Goal: Task Accomplishment & Management: Manage account settings

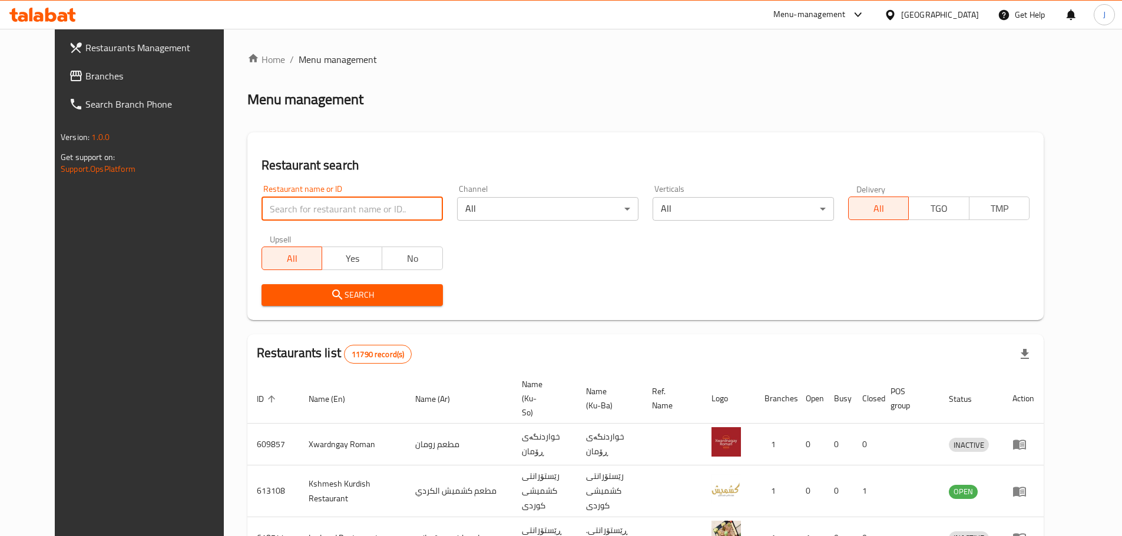
click at [368, 203] on input "search" at bounding box center [351, 209] width 181 height 24
type input "Monkey bites"
click button "Search" at bounding box center [351, 295] width 181 height 22
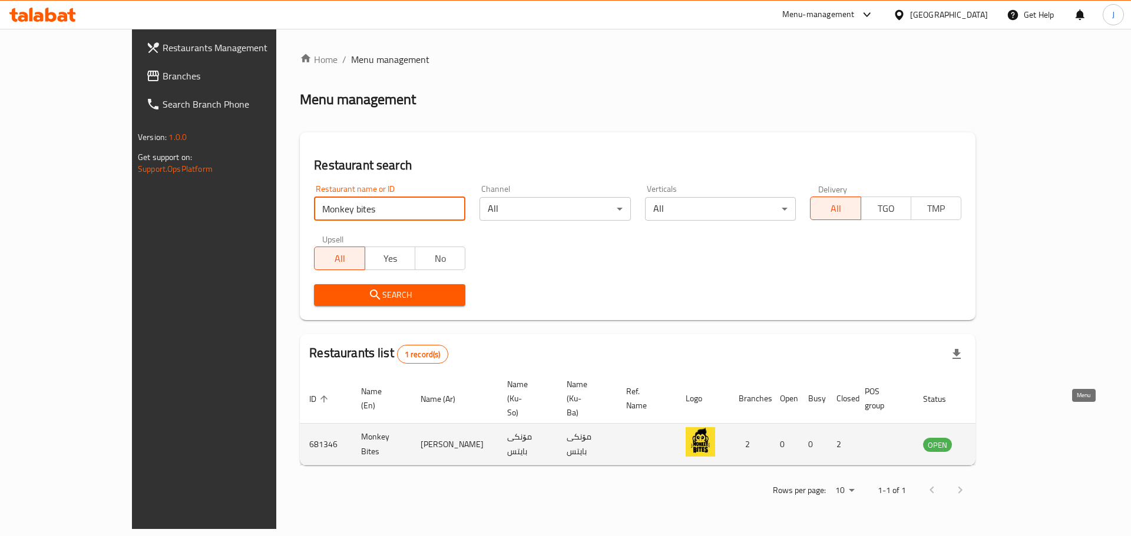
click at [996, 443] on icon "enhanced table" at bounding box center [994, 445] width 4 height 5
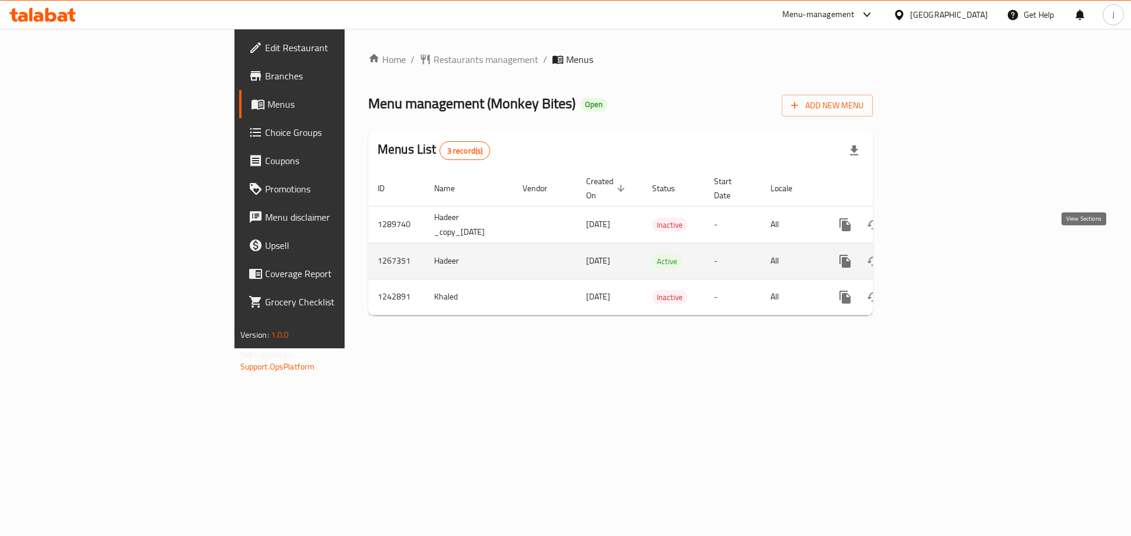
click at [937, 254] on icon "enhanced table" at bounding box center [930, 261] width 14 height 14
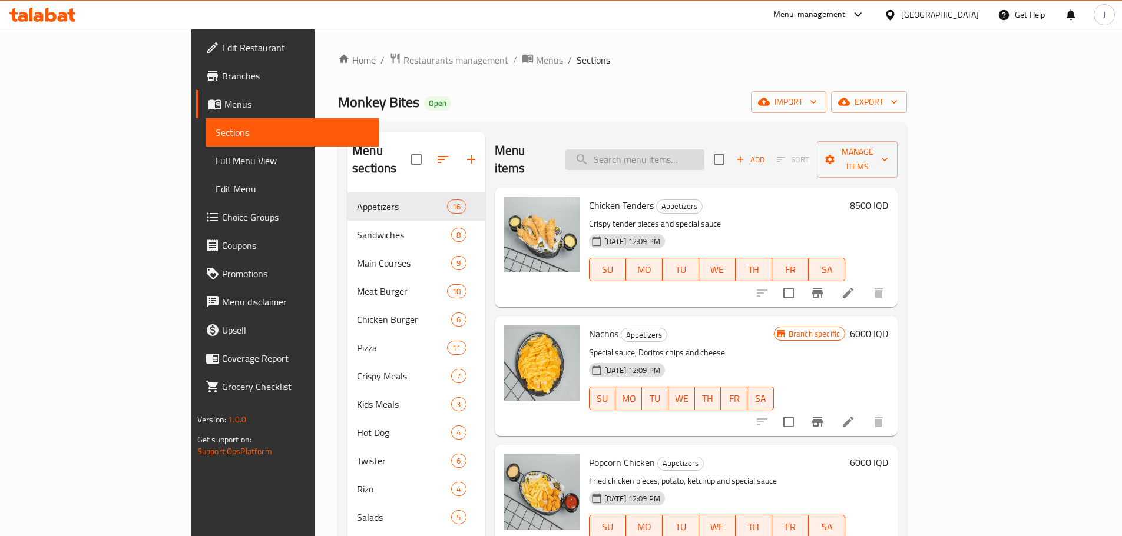
click at [704, 151] on input "search" at bounding box center [634, 160] width 139 height 21
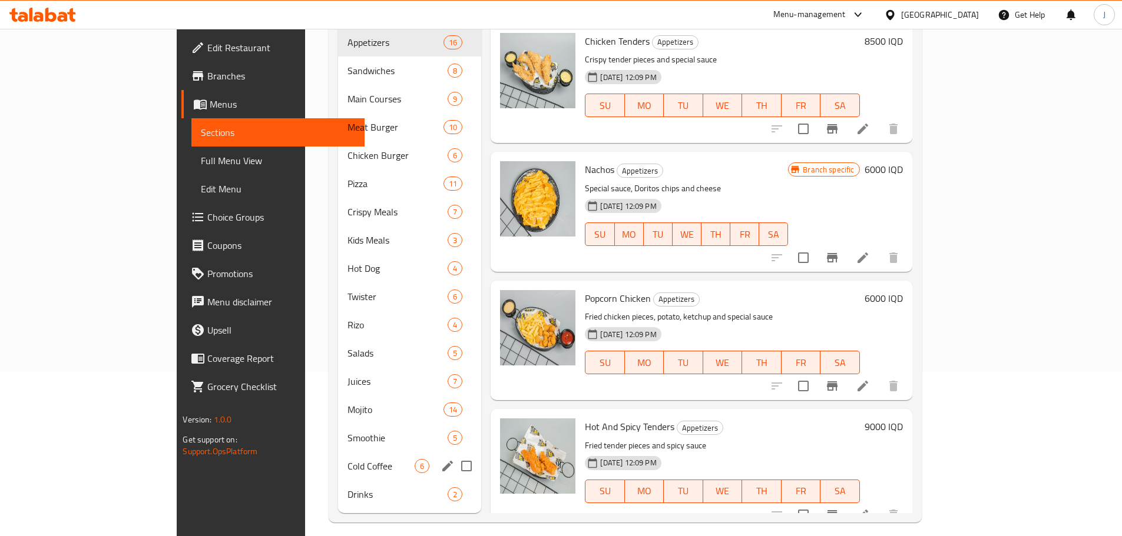
scroll to position [165, 0]
click at [347, 487] on span "Drinks" at bounding box center [381, 494] width 68 height 14
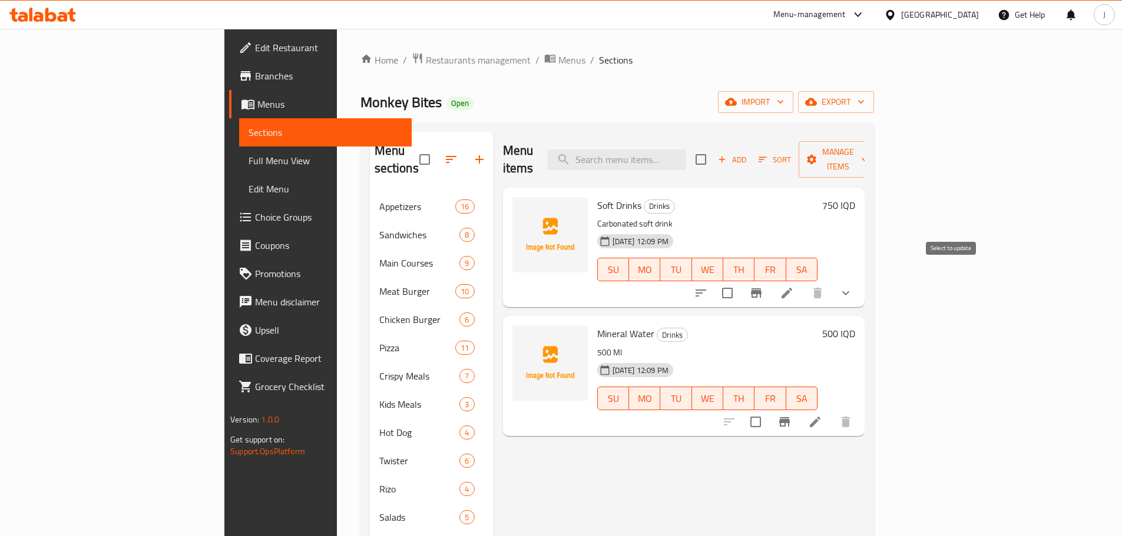
click at [740, 281] on input "checkbox" at bounding box center [727, 293] width 25 height 25
click at [740, 282] on input "checkbox" at bounding box center [727, 293] width 25 height 25
checkbox input "false"
click at [792, 288] on icon at bounding box center [786, 293] width 11 height 11
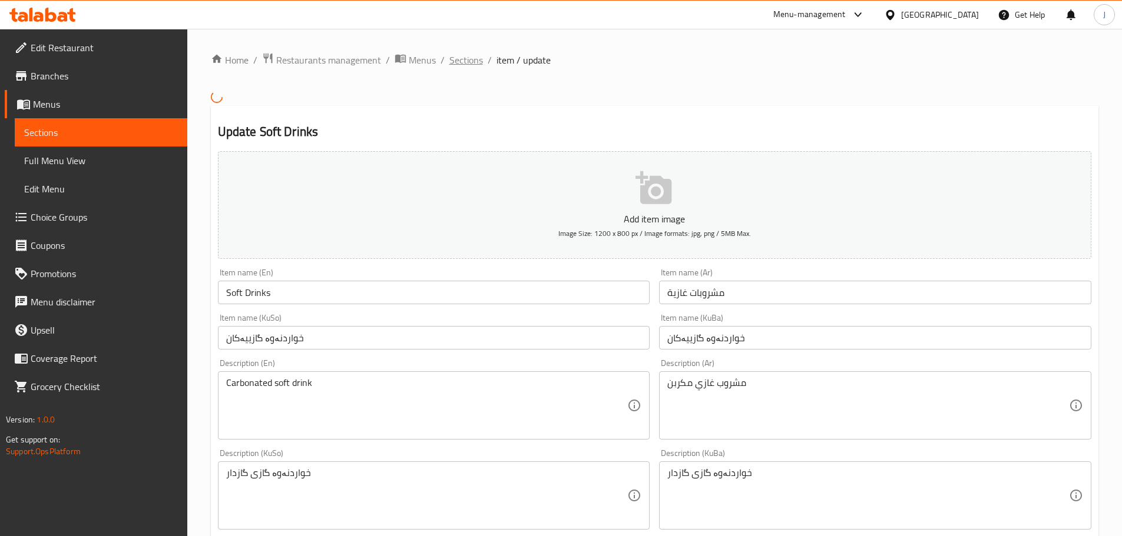
click at [465, 57] on span "Sections" at bounding box center [466, 60] width 34 height 14
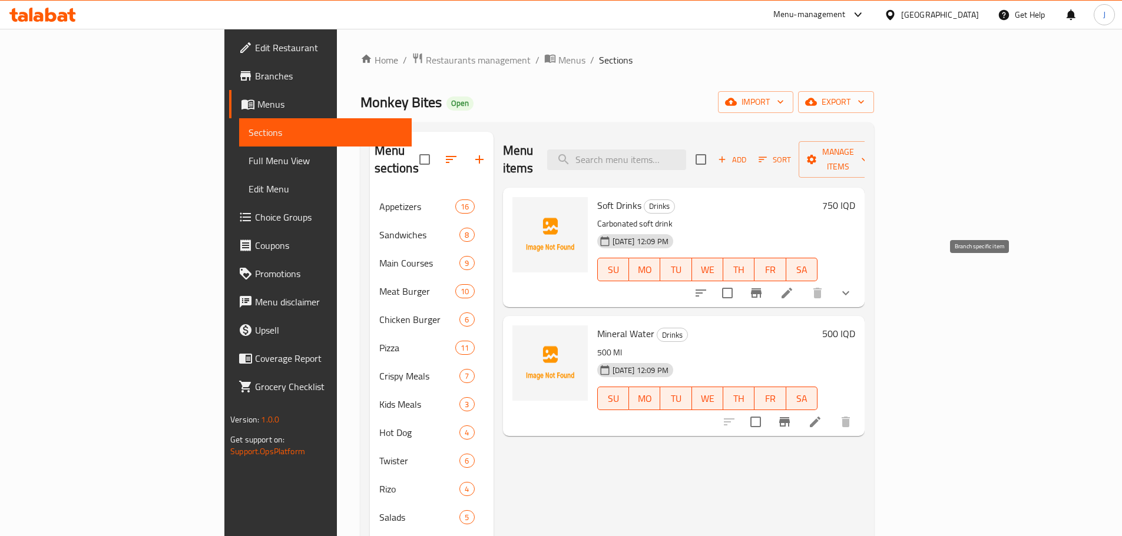
click at [763, 286] on icon "Branch-specific-item" at bounding box center [756, 293] width 14 height 14
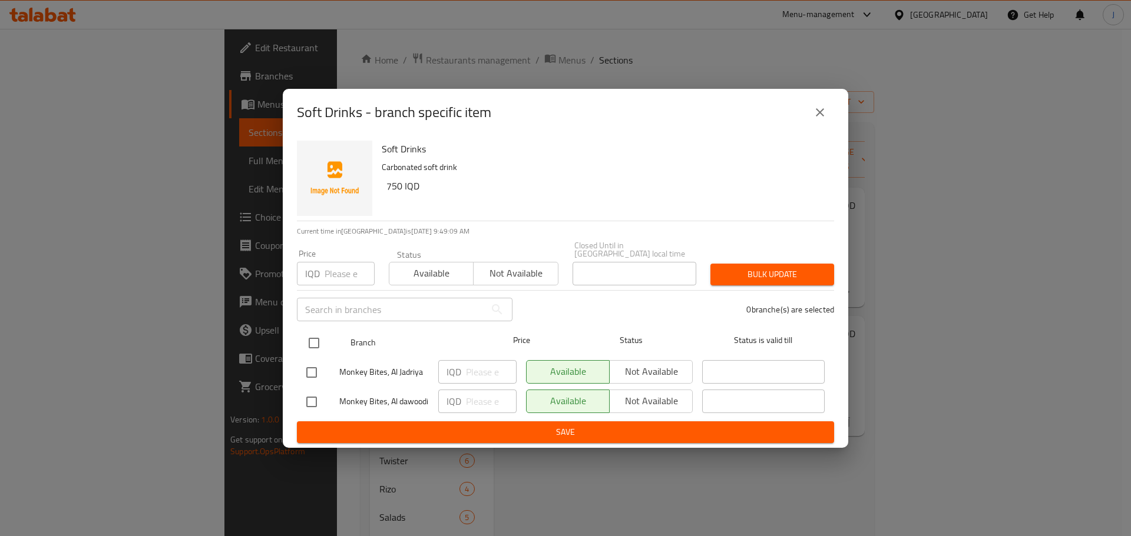
click at [310, 339] on input "checkbox" at bounding box center [313, 343] width 25 height 25
checkbox input "true"
click at [488, 363] on input "number" at bounding box center [491, 372] width 51 height 24
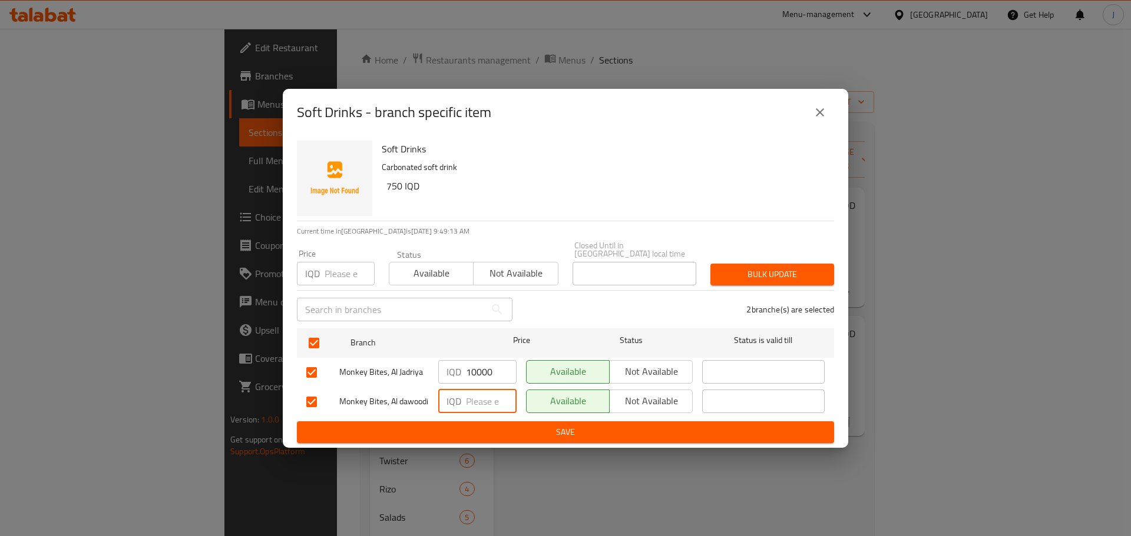
click at [484, 400] on input "number" at bounding box center [491, 402] width 51 height 24
click at [486, 372] on input "10000" at bounding box center [491, 372] width 51 height 24
drag, startPoint x: 486, startPoint y: 370, endPoint x: 465, endPoint y: 375, distance: 21.7
click at [466, 375] on input "1000" at bounding box center [491, 372] width 51 height 24
type input "1000"
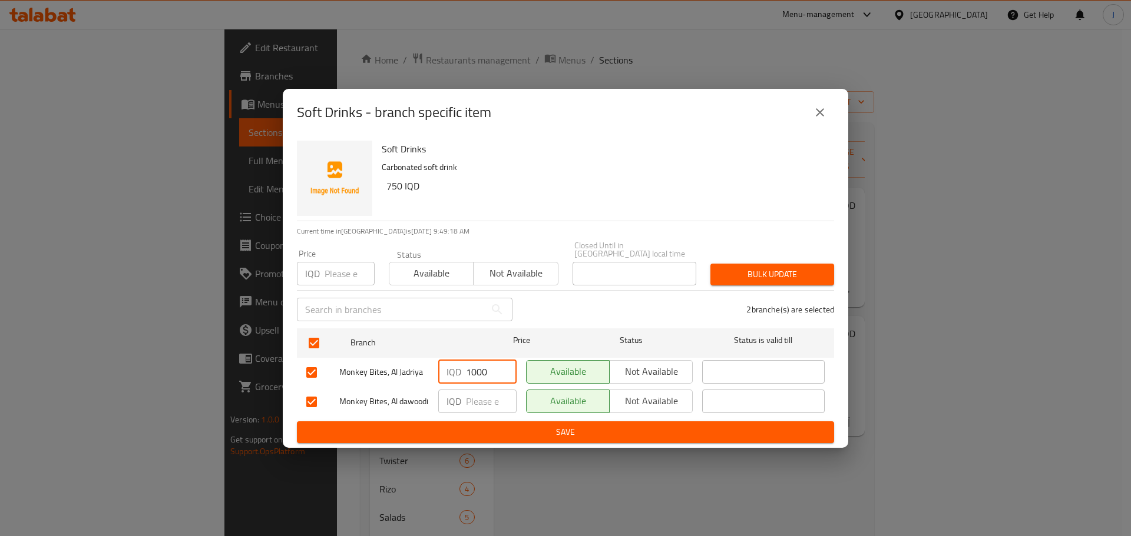
click at [471, 407] on input "number" at bounding box center [491, 402] width 51 height 24
paste input "1000"
type input "1000"
click at [548, 432] on span "Save" at bounding box center [565, 432] width 518 height 15
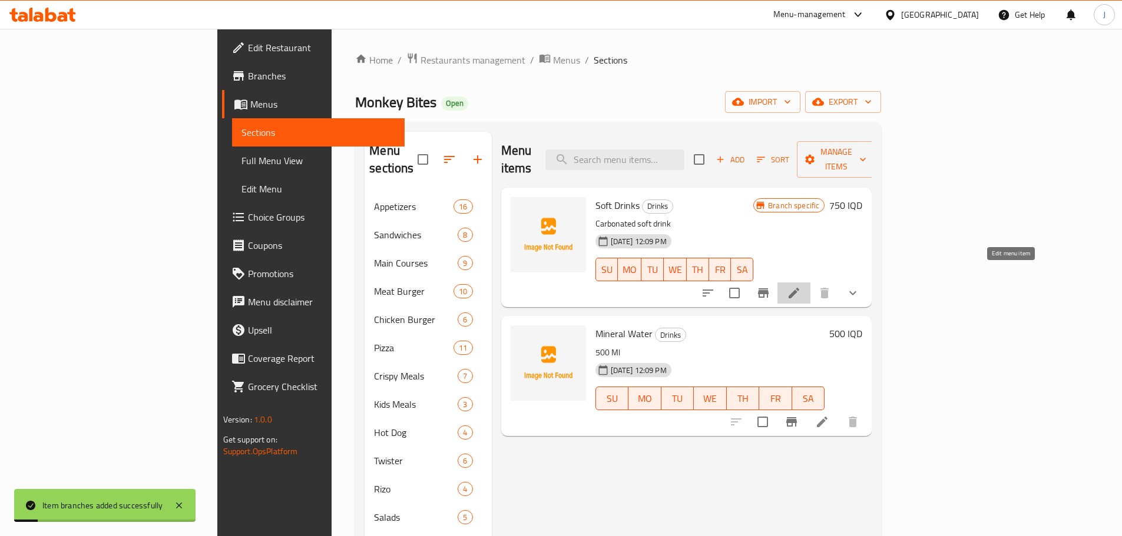
click at [801, 286] on icon at bounding box center [794, 293] width 14 height 14
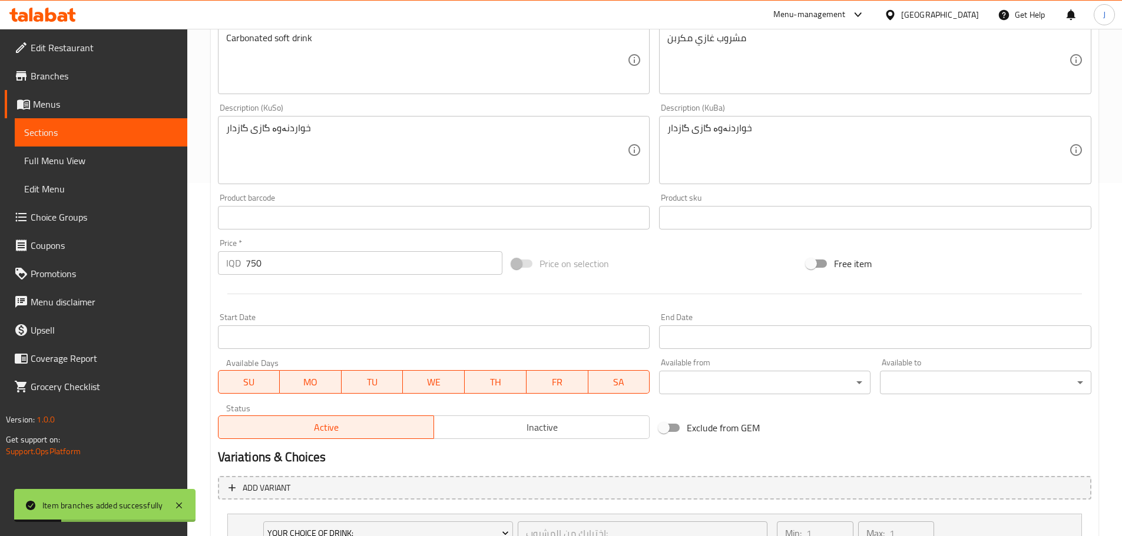
scroll to position [479, 0]
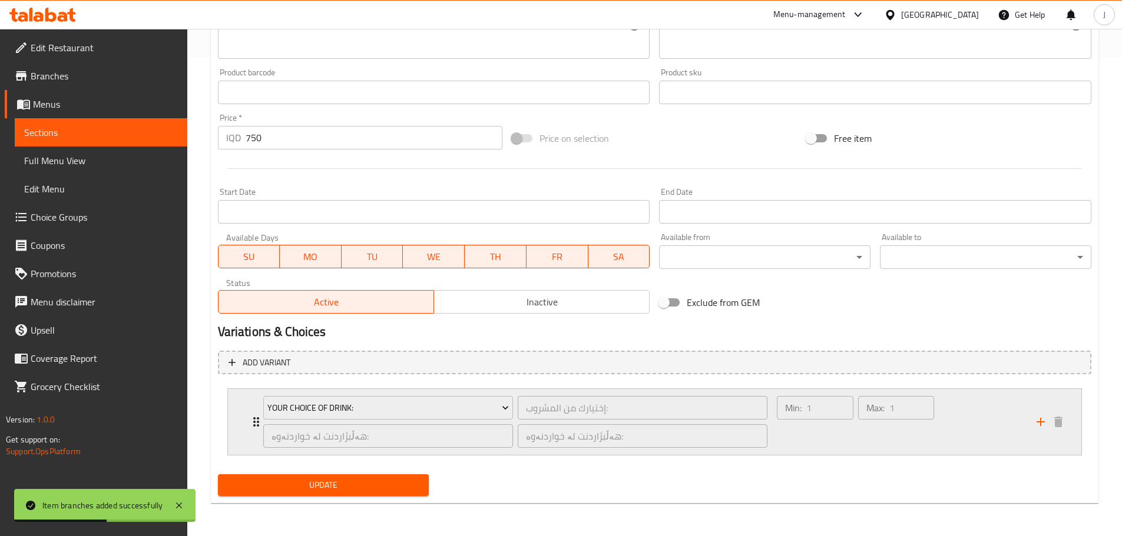
click at [259, 424] on div "Your Choice Of Drink: إختيارك من المشروب: ​ هەڵبژاردنت لە خواردنەوە: ​ هەڵبژارد…" at bounding box center [515, 422] width 519 height 66
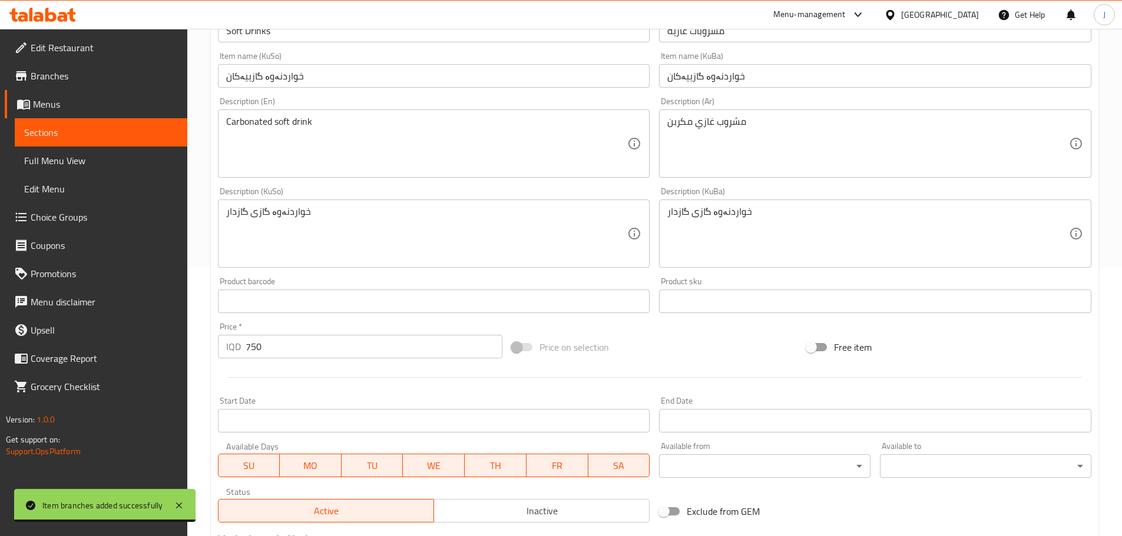
scroll to position [0, 0]
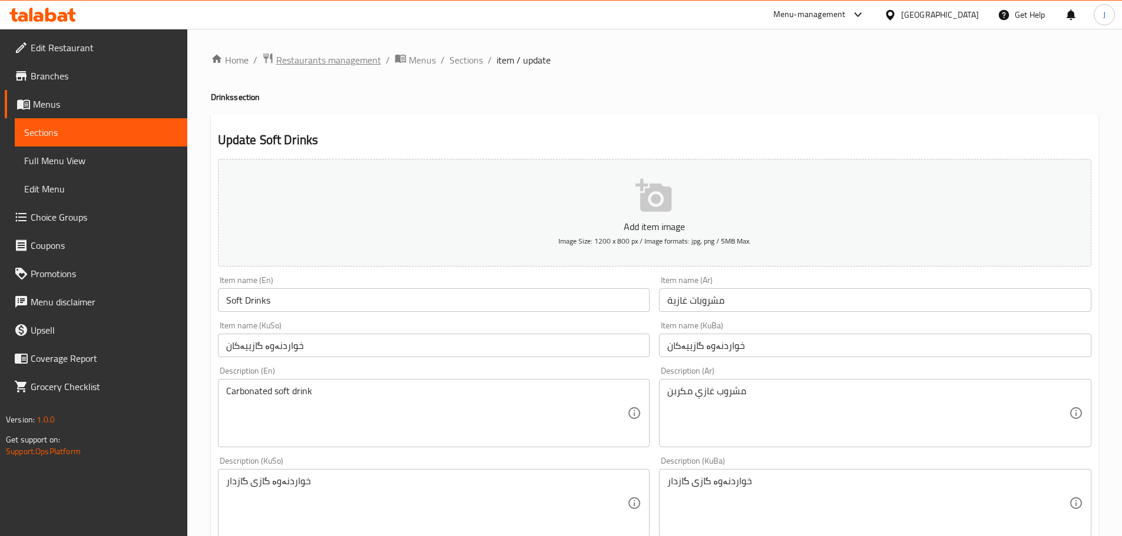
click at [311, 63] on span "Restaurants management" at bounding box center [328, 60] width 105 height 14
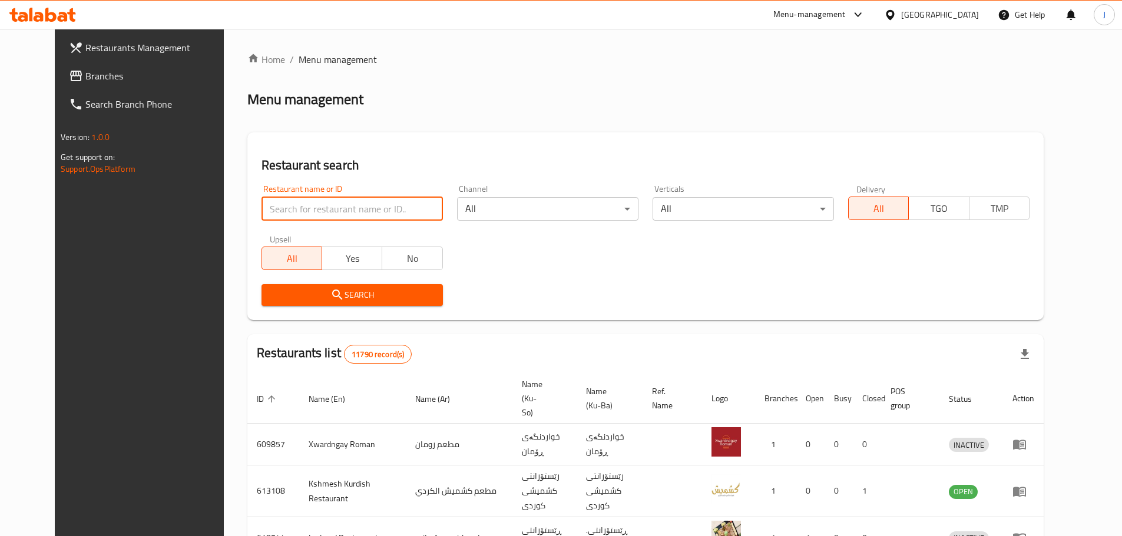
click at [414, 206] on input "search" at bounding box center [351, 209] width 181 height 24
click button "Search" at bounding box center [351, 295] width 181 height 22
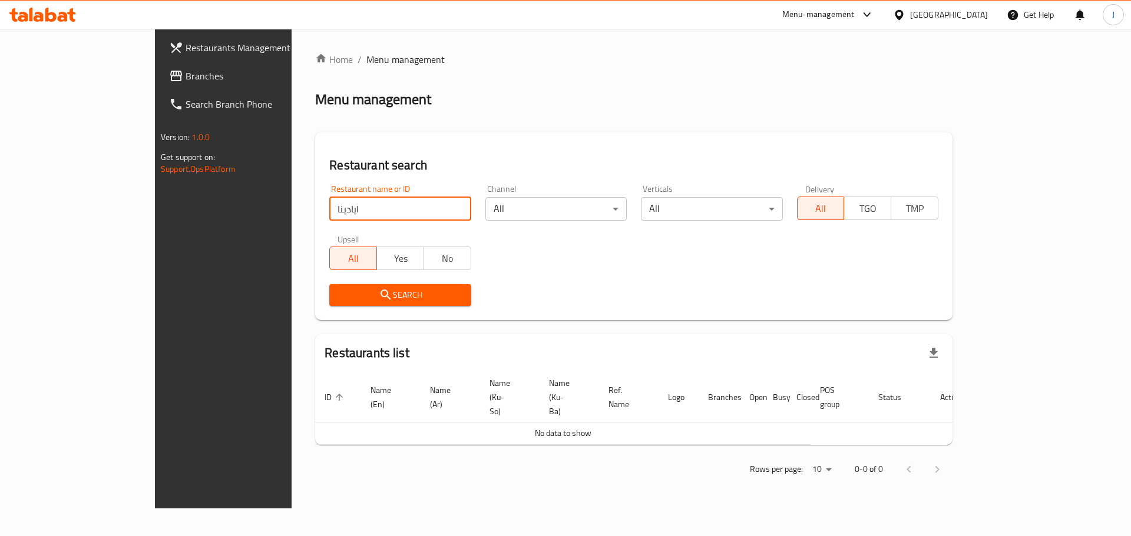
click at [329, 211] on input "ايادينا" at bounding box center [399, 209] width 141 height 24
type input "ايدينا"
click button "Search" at bounding box center [399, 295] width 141 height 22
click at [329, 209] on input "ايدينا" at bounding box center [399, 209] width 141 height 24
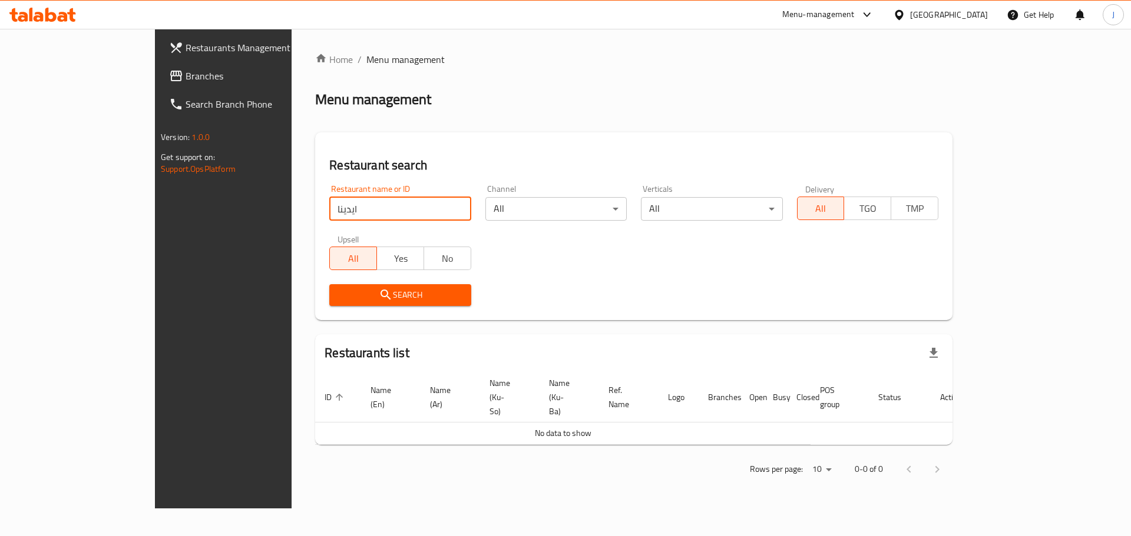
click at [329, 209] on input "ايدينا" at bounding box center [399, 209] width 141 height 24
type input "ا"
click button "Search" at bounding box center [399, 295] width 141 height 22
type input "لحم بعجين"
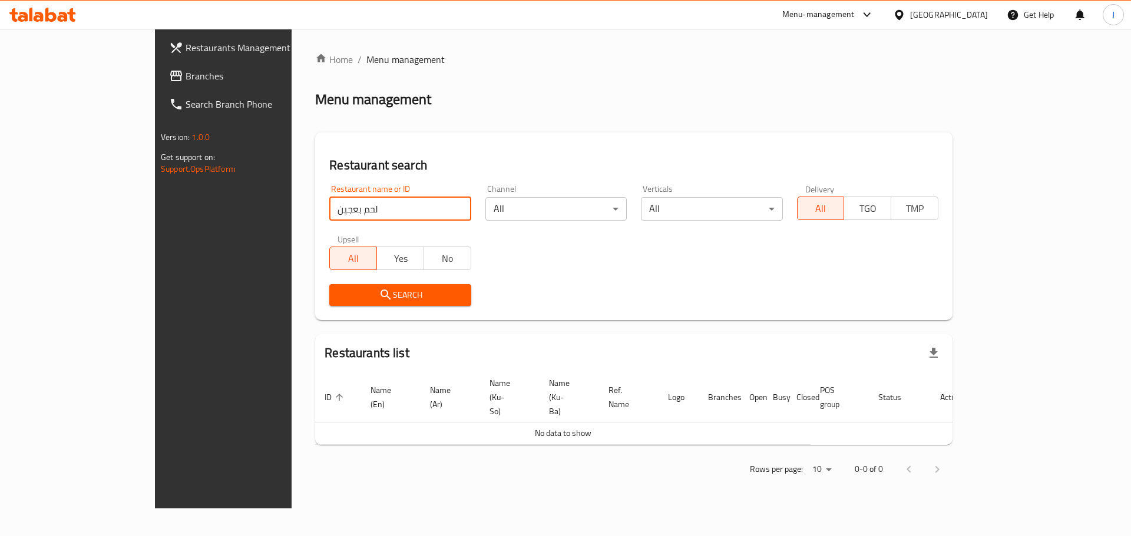
click button "Search" at bounding box center [399, 295] width 141 height 22
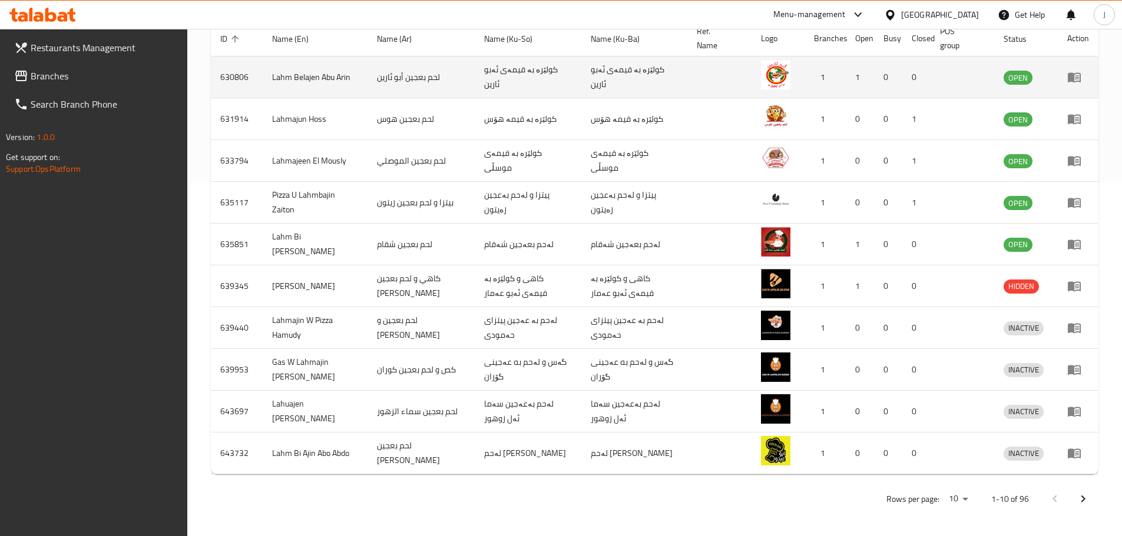
scroll to position [355, 0]
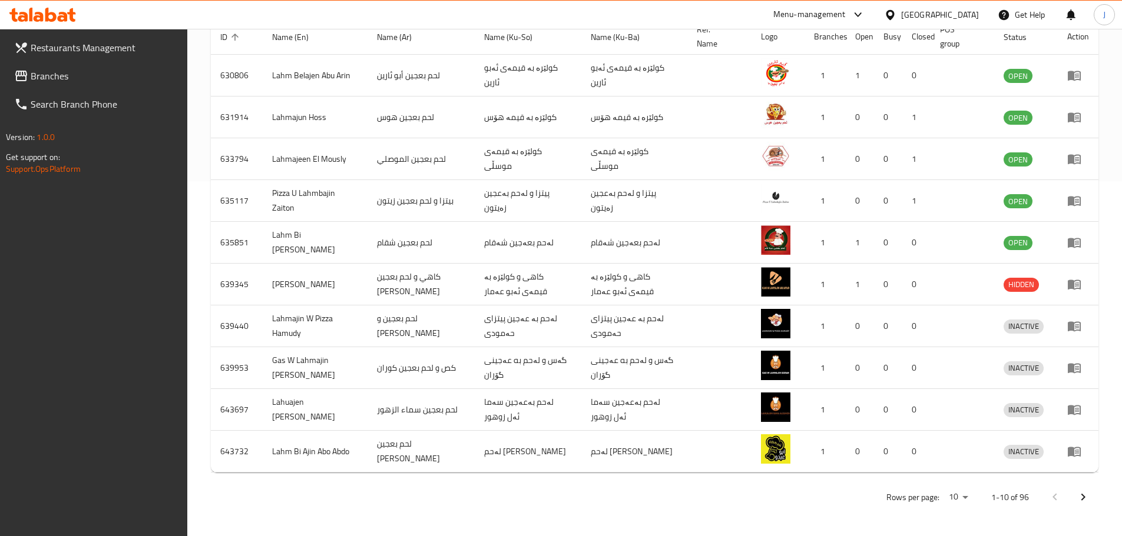
click at [1082, 495] on icon "Next page" at bounding box center [1083, 497] width 4 height 7
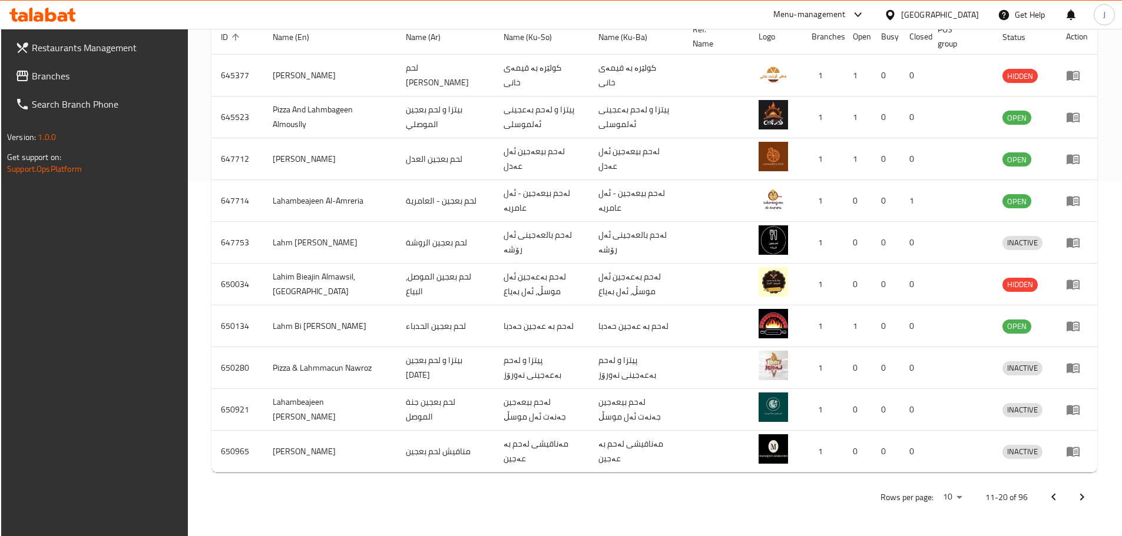
click at [1079, 499] on icon "Next page" at bounding box center [1082, 497] width 14 height 14
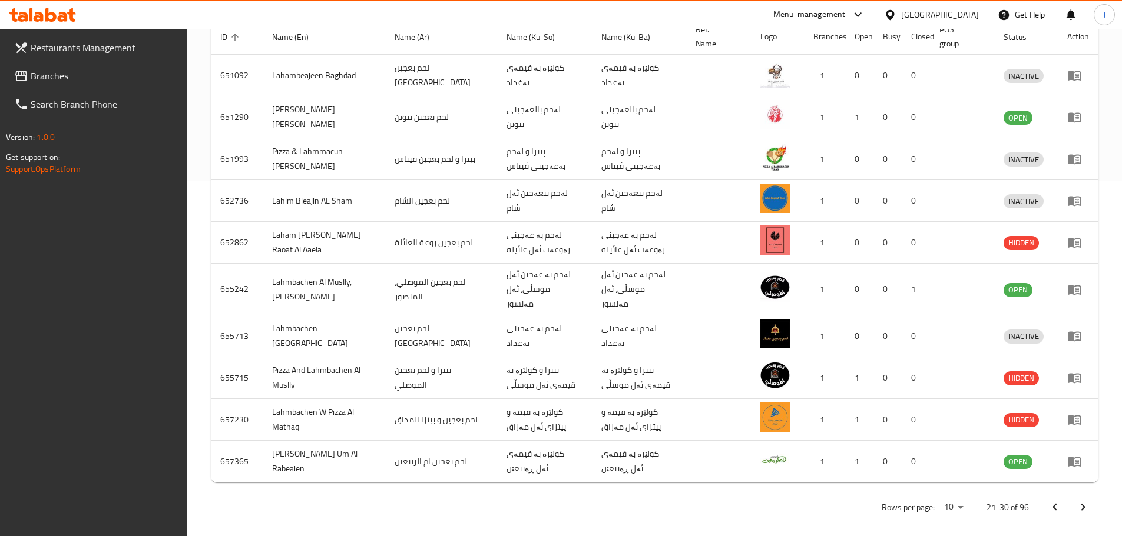
click at [1083, 504] on icon "Next page" at bounding box center [1083, 507] width 4 height 7
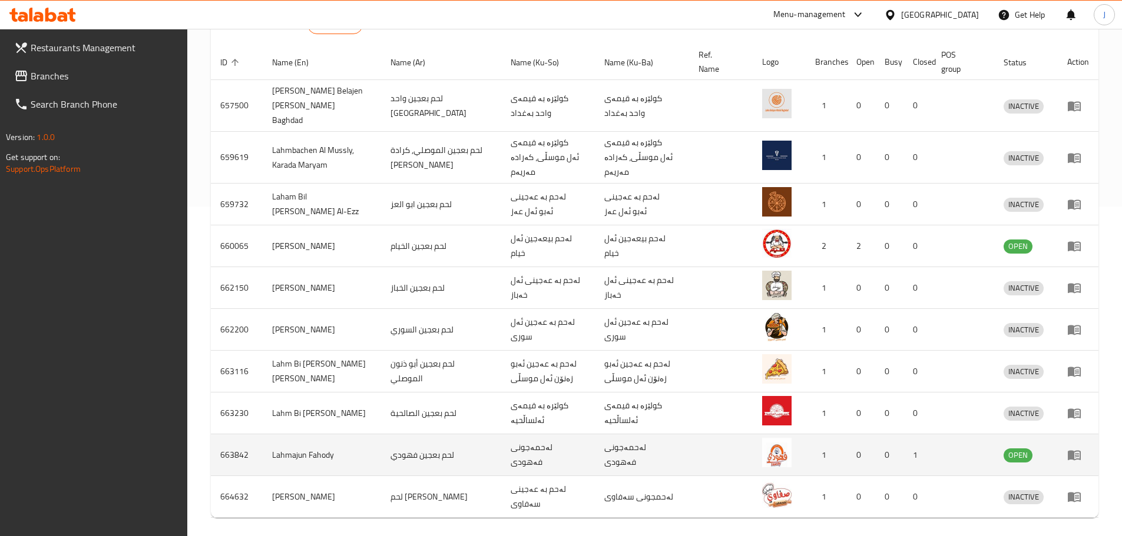
scroll to position [365, 0]
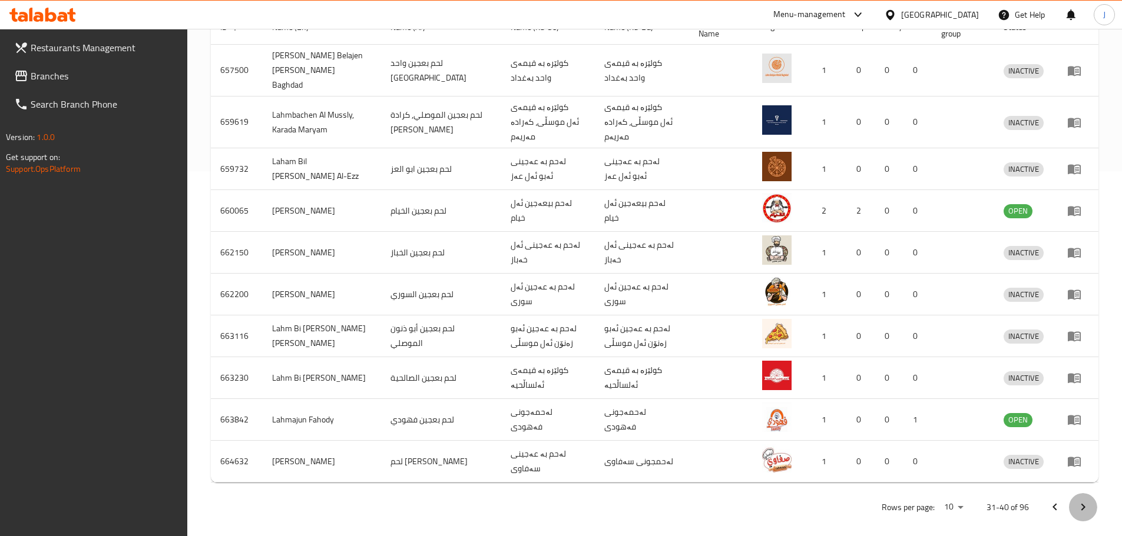
click at [1072, 497] on button "Next page" at bounding box center [1083, 507] width 28 height 28
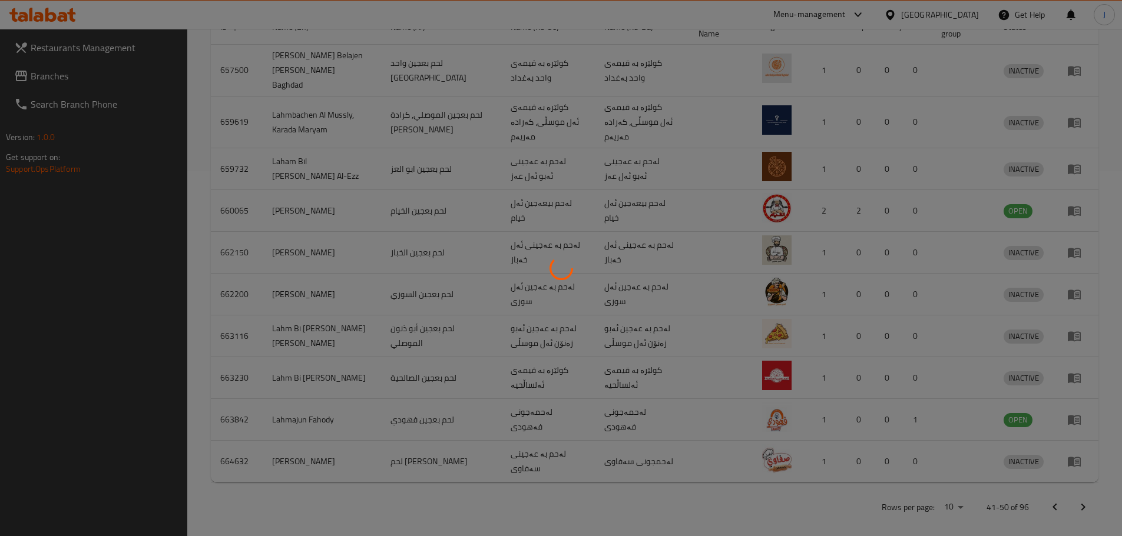
scroll to position [355, 0]
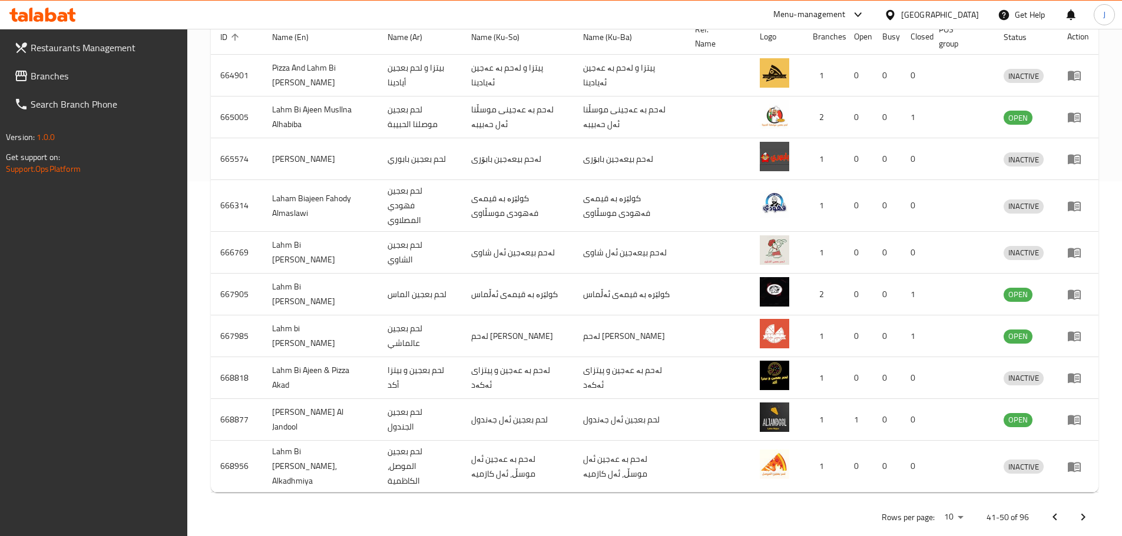
click at [1080, 510] on icon "Next page" at bounding box center [1083, 517] width 14 height 14
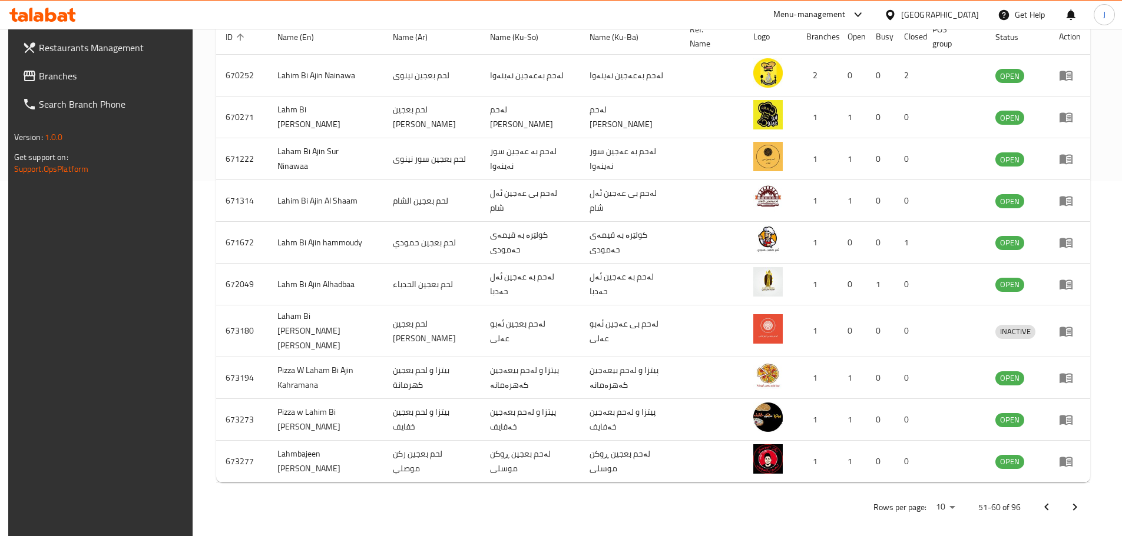
click at [1060, 503] on button "Previous page" at bounding box center [1046, 507] width 28 height 28
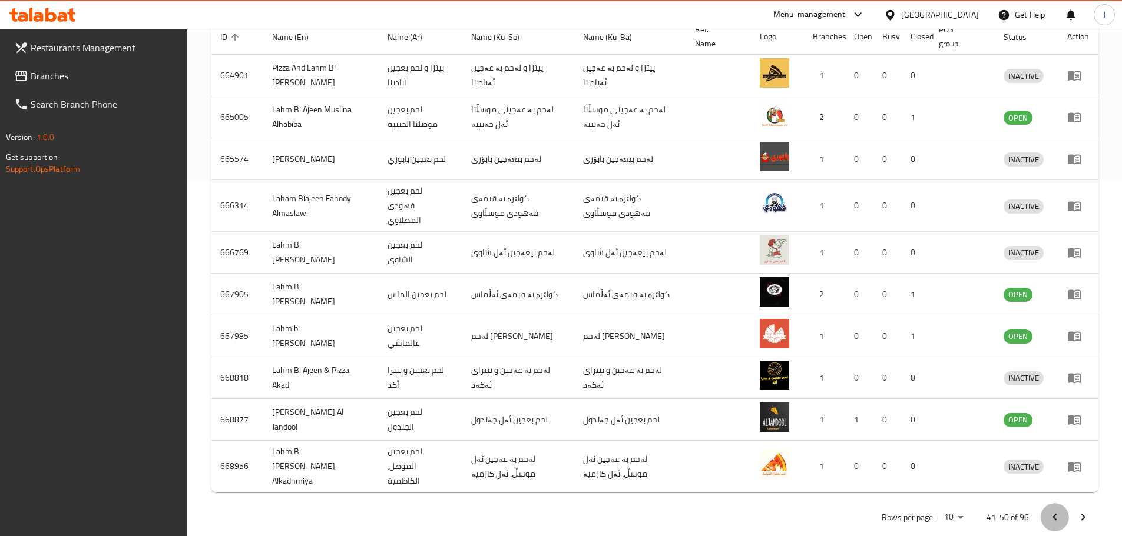
click at [1062, 503] on button "Previous page" at bounding box center [1054, 517] width 28 height 28
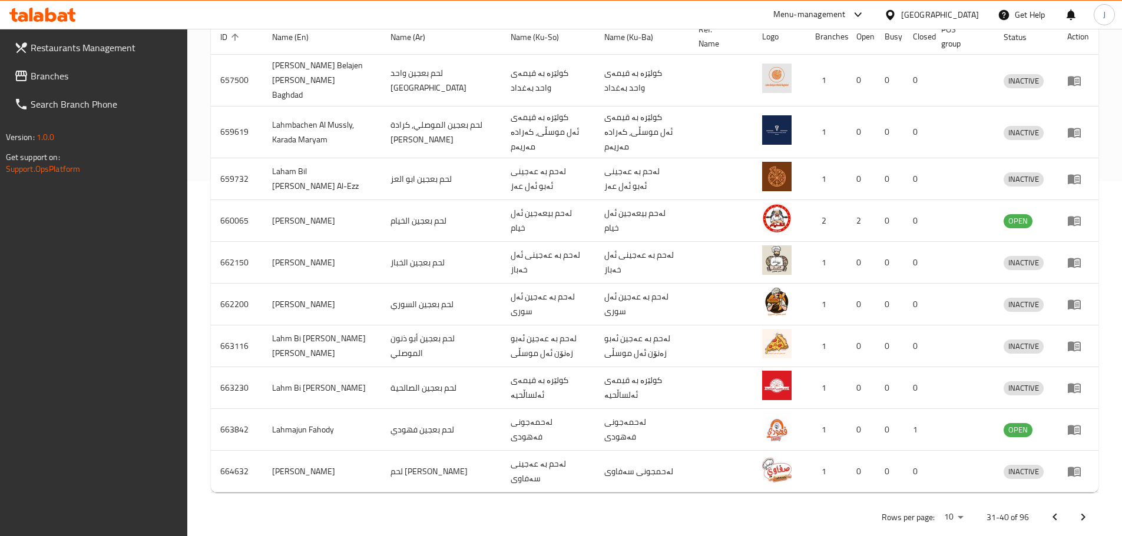
click at [1061, 510] on icon "Previous page" at bounding box center [1054, 517] width 14 height 14
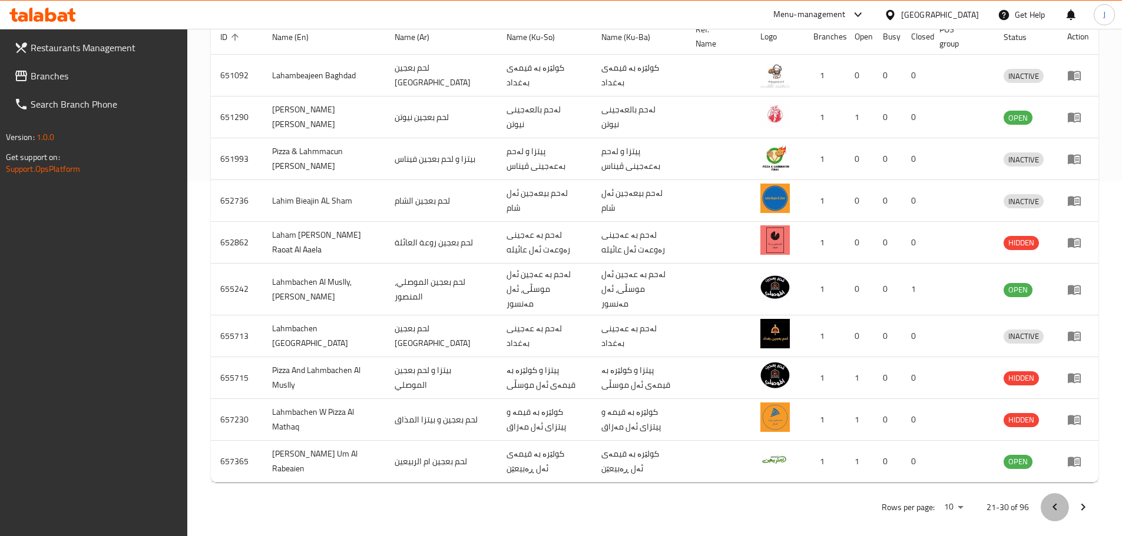
click at [1061, 503] on icon "Previous page" at bounding box center [1054, 507] width 14 height 14
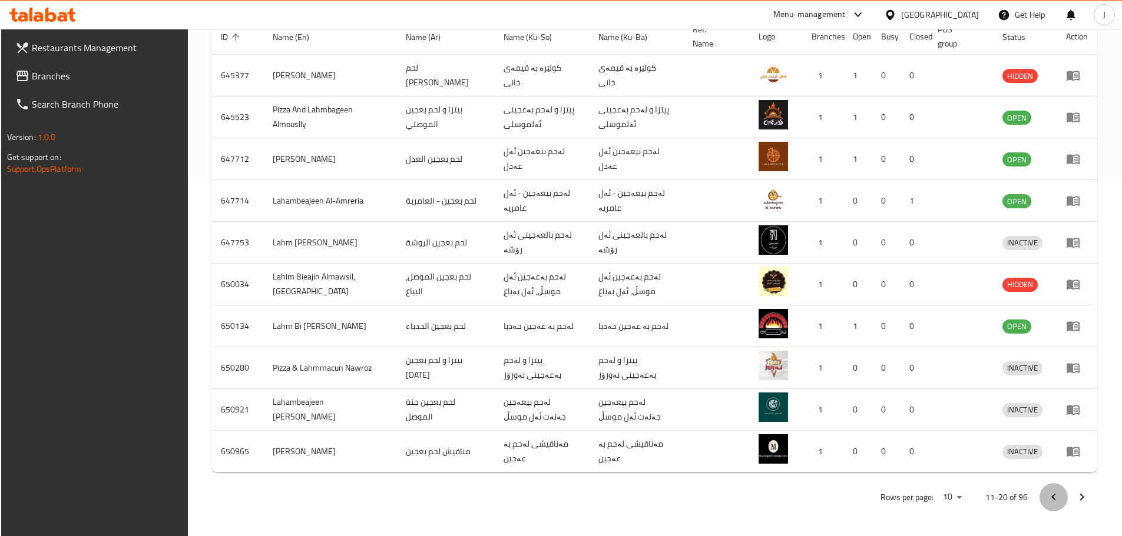
click at [1060, 503] on icon "Previous page" at bounding box center [1053, 497] width 14 height 14
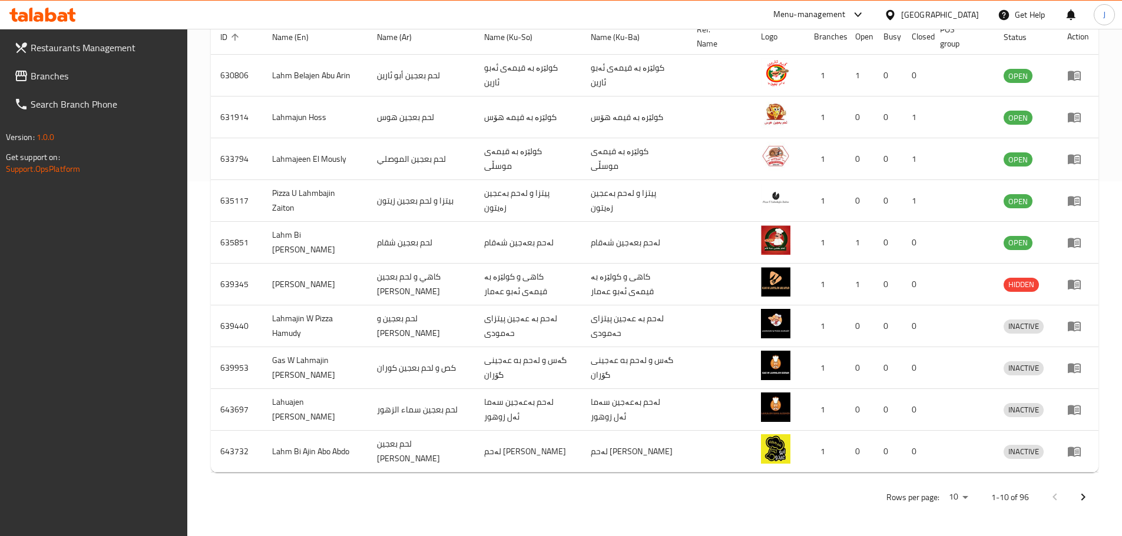
click at [1061, 503] on div at bounding box center [1068, 497] width 57 height 28
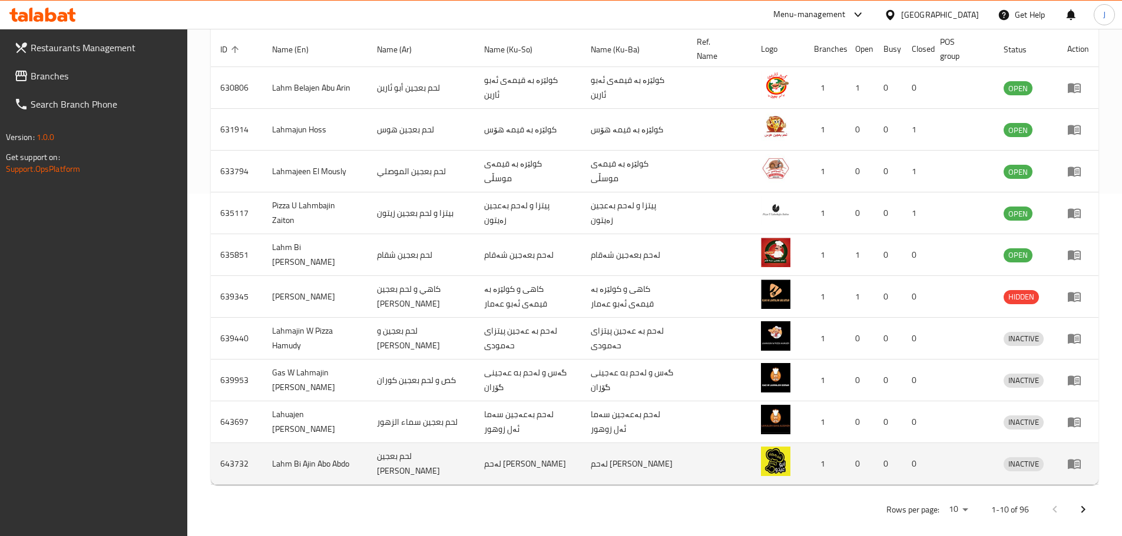
scroll to position [0, 0]
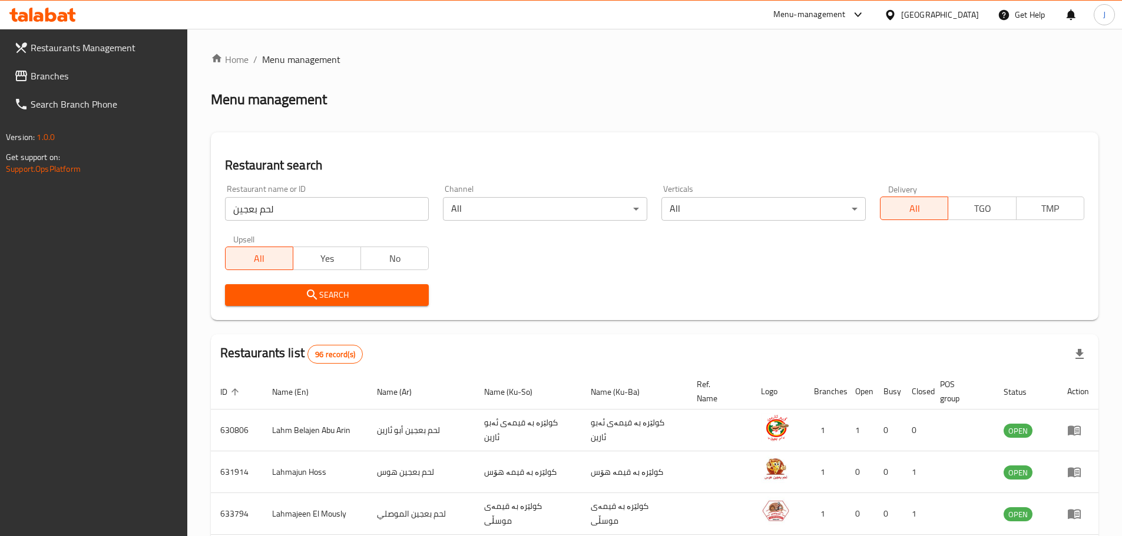
click at [317, 204] on input "لحم بعجين" at bounding box center [327, 209] width 204 height 24
click at [318, 204] on input "لحم بعجين" at bounding box center [327, 209] width 204 height 24
click at [865, 19] on icon at bounding box center [858, 15] width 14 height 14
click at [776, 82] on div "Agent Campaigns Center" at bounding box center [807, 78] width 89 height 13
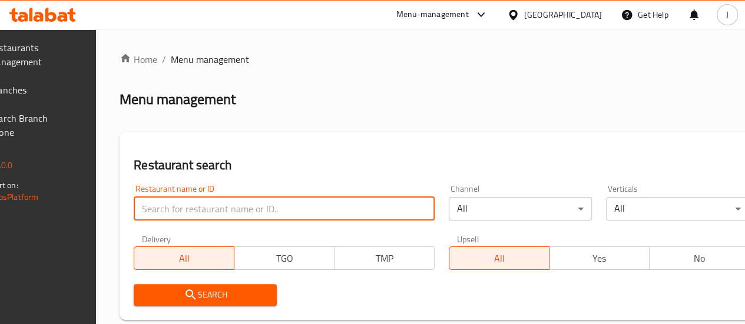
click at [224, 213] on input "search" at bounding box center [284, 209] width 301 height 24
paste input "652783"
type input "652783"
click button "Search" at bounding box center [205, 295] width 143 height 22
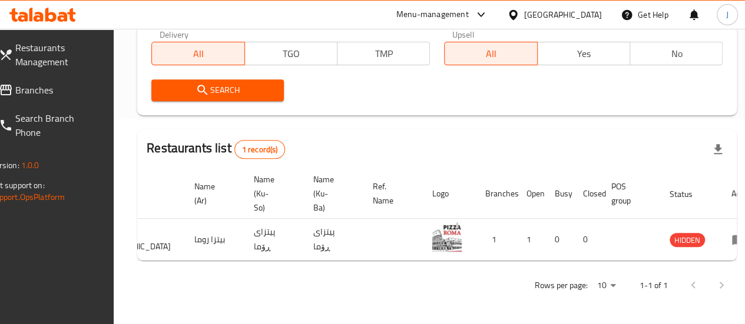
scroll to position [0, 115]
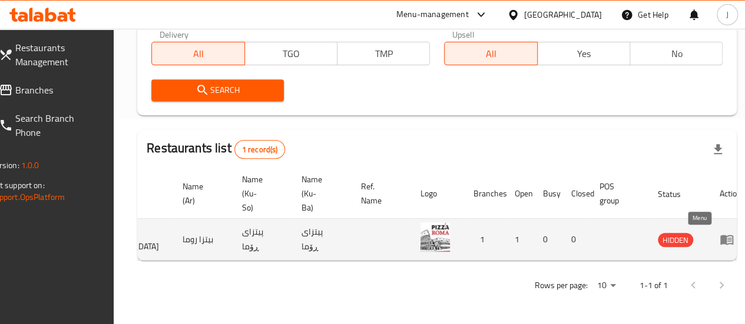
click at [720, 233] on icon "enhanced table" at bounding box center [727, 240] width 14 height 14
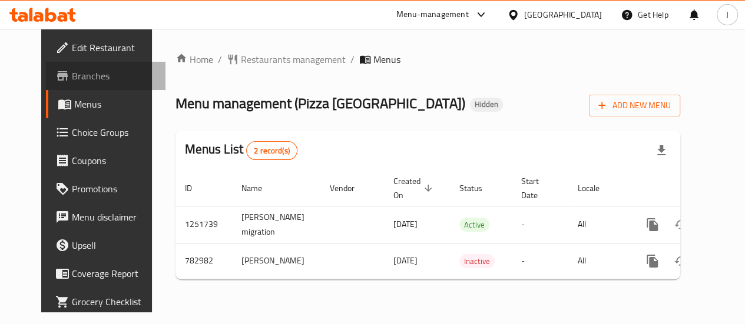
click at [72, 75] on span "Branches" at bounding box center [114, 76] width 84 height 14
